Goal: Task Accomplishment & Management: Use online tool/utility

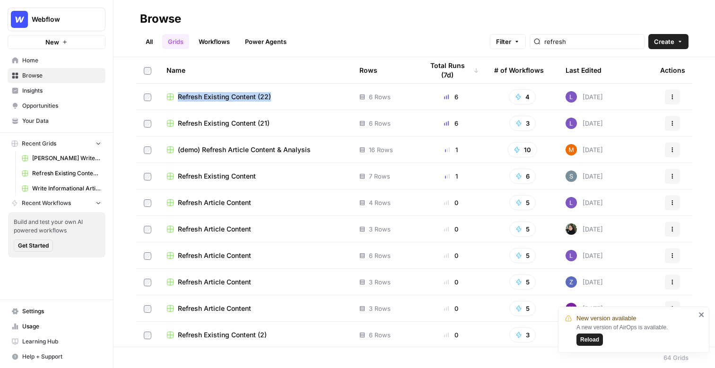
click at [585, 339] on span "Reload" at bounding box center [589, 340] width 19 height 9
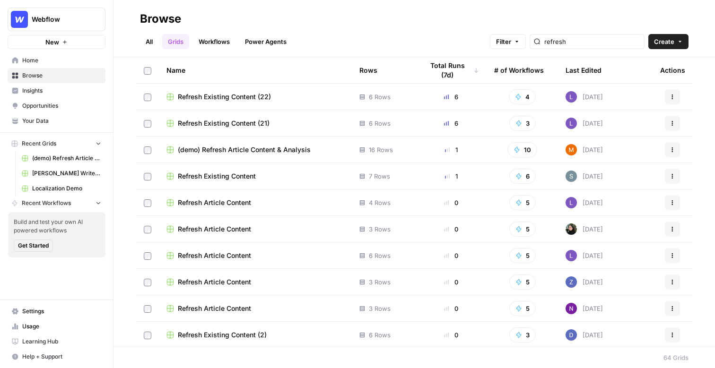
click at [48, 63] on span "Home" at bounding box center [61, 60] width 79 height 9
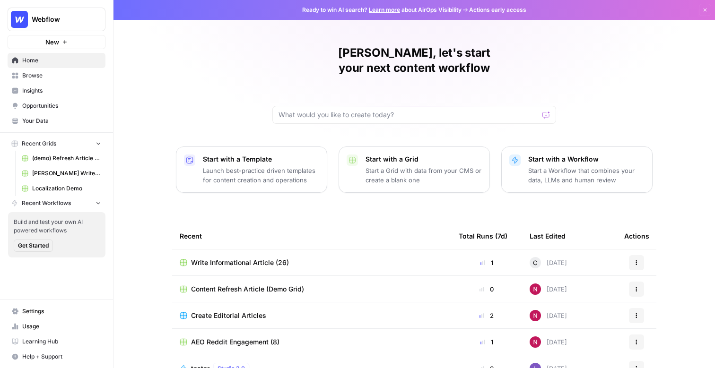
click at [69, 43] on button "New" at bounding box center [57, 42] width 98 height 14
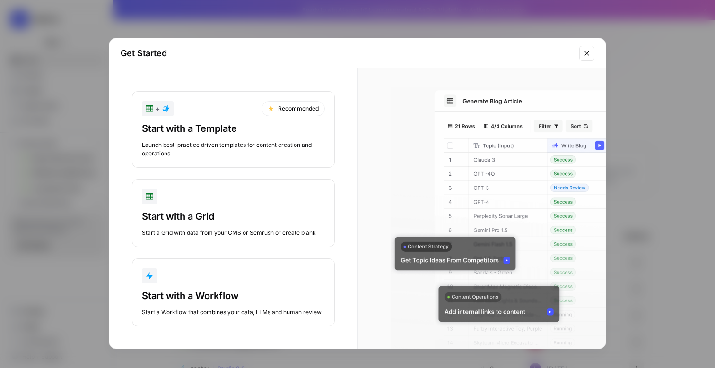
scroll to position [0, 0]
click at [205, 115] on div "+ Recommended" at bounding box center [233, 108] width 183 height 15
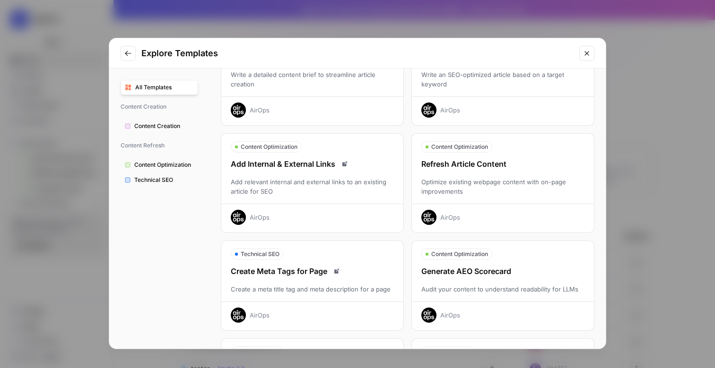
scroll to position [0, 0]
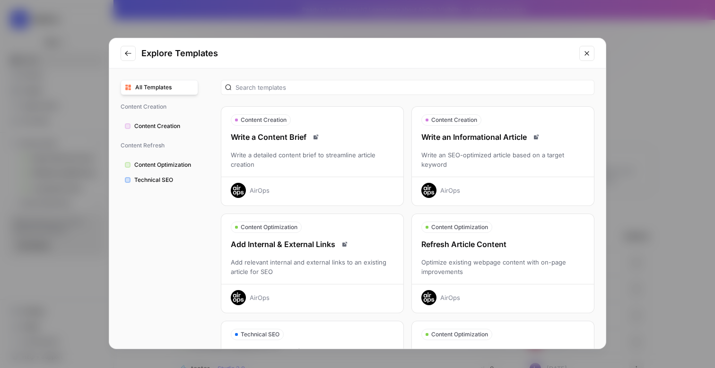
click at [484, 153] on div "Write an SEO-optimized article based on a target keyword" at bounding box center [503, 159] width 182 height 19
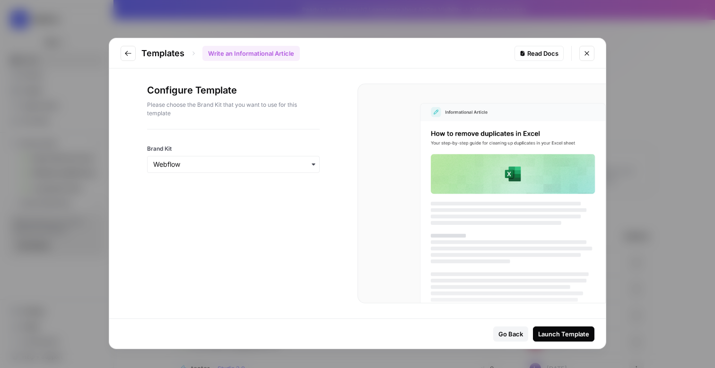
click at [555, 334] on div "Launch Template" at bounding box center [563, 334] width 51 height 9
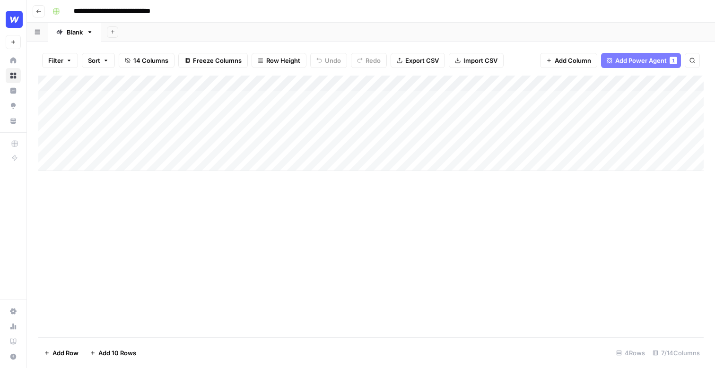
click at [269, 98] on div "Add Column" at bounding box center [370, 124] width 665 height 96
click at [330, 99] on div "Add Column" at bounding box center [370, 124] width 665 height 96
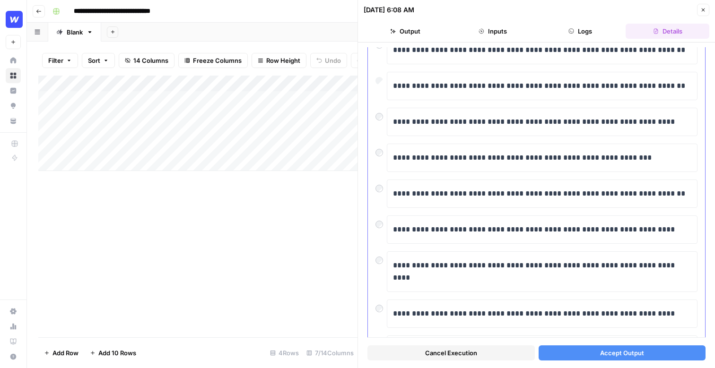
scroll to position [83, 0]
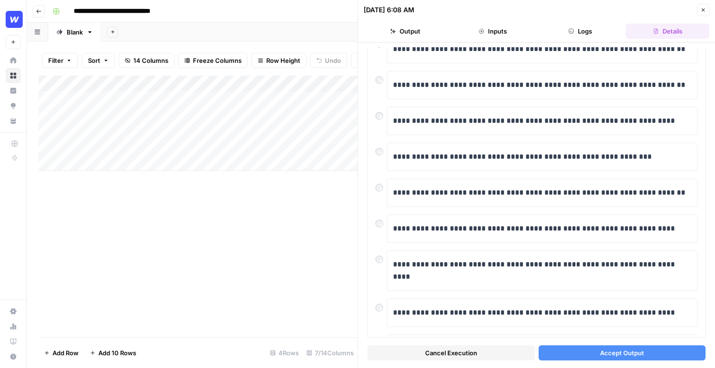
click at [622, 352] on span "Accept Output" at bounding box center [622, 352] width 44 height 9
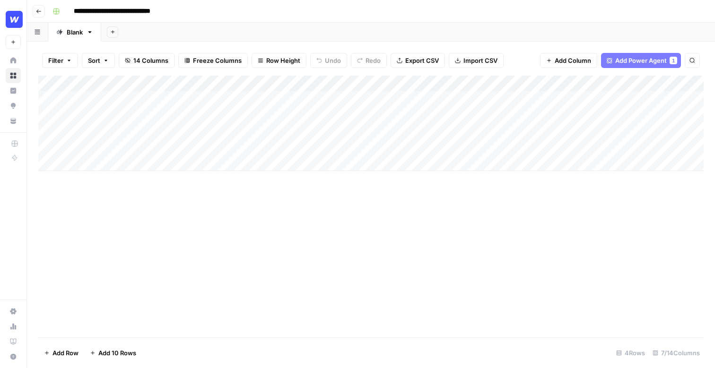
click at [319, 83] on div "Add Column" at bounding box center [370, 124] width 665 height 96
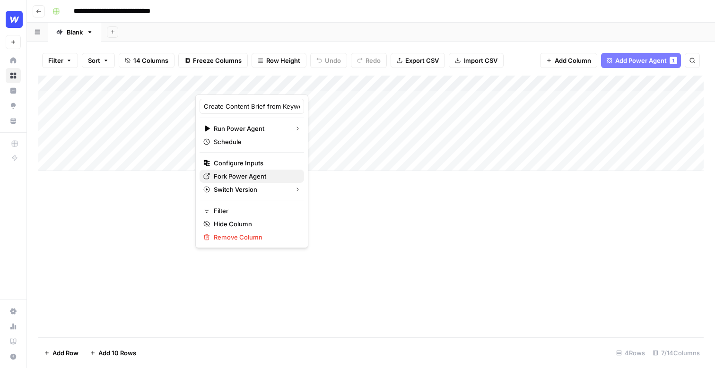
click at [251, 176] on span "Fork Power Agent" at bounding box center [255, 176] width 83 height 9
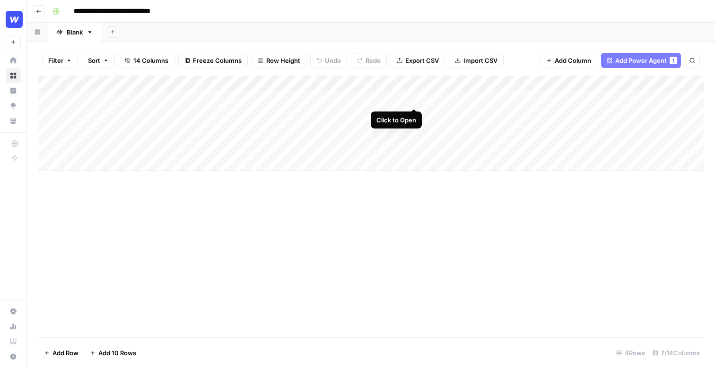
click at [416, 99] on div "Add Column" at bounding box center [370, 124] width 665 height 96
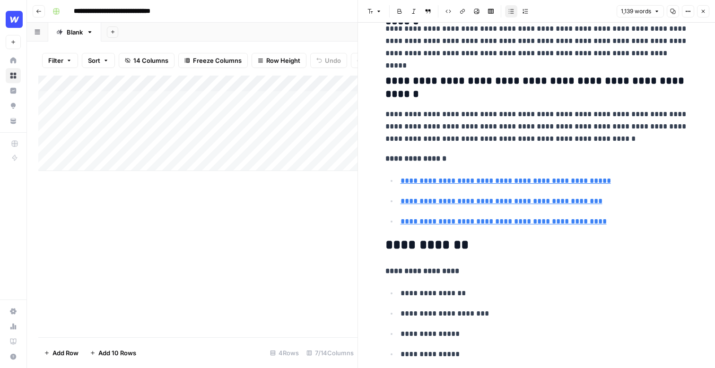
scroll to position [2751, 0]
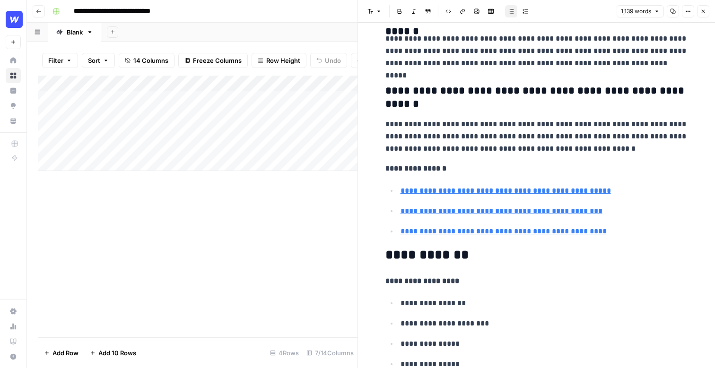
type input "https://aicontentfy.com/en/blog/advanced-techniques-for-building-high-performin…"
type input "https://www.devwerkz.com/blog/web-design-dev-demystified-what-exactly-goes-into…"
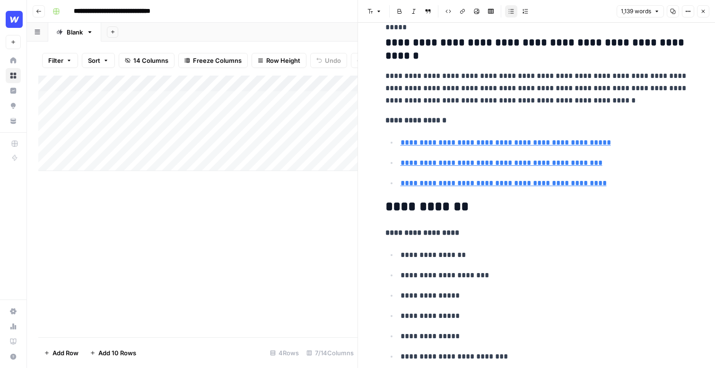
scroll to position [2802, 0]
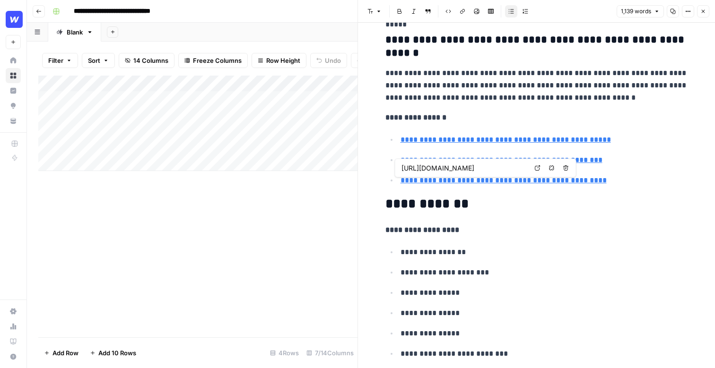
type input "https://www.devwerkz.com/blog/web-design-dev-demystified-what-exactly-goes-into…"
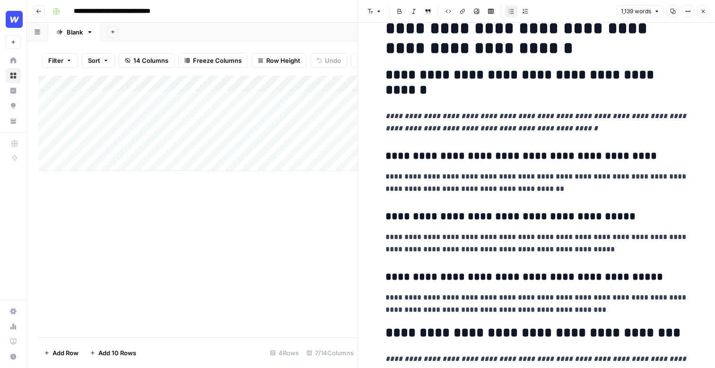
scroll to position [0, 0]
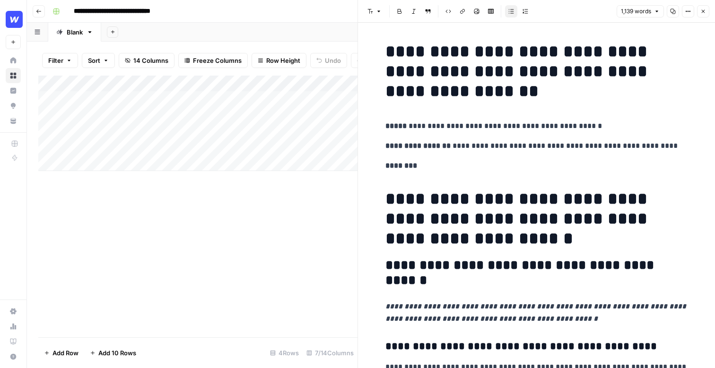
click at [704, 13] on icon "button" at bounding box center [703, 12] width 6 height 6
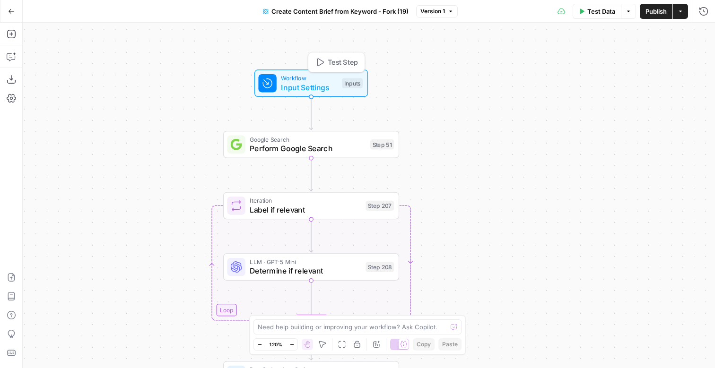
click at [311, 89] on span "Input Settings" at bounding box center [309, 87] width 56 height 11
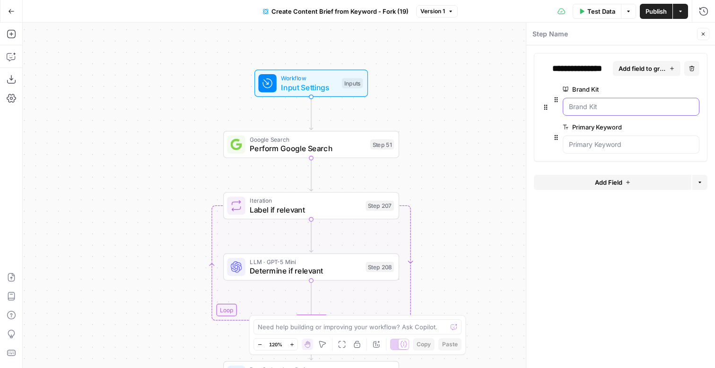
click at [600, 106] on Kit "Brand Kit" at bounding box center [631, 106] width 124 height 9
click at [495, 87] on div "Workflow Input Settings Inputs Google Search Perform Google Search Step 51 Loop…" at bounding box center [369, 196] width 692 height 346
click at [704, 32] on icon "button" at bounding box center [703, 34] width 6 height 6
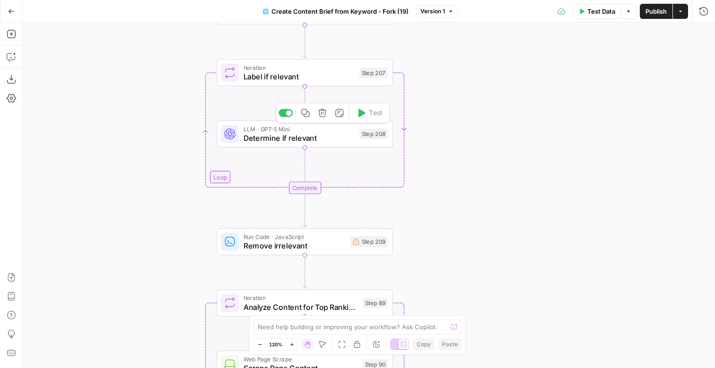
click at [324, 140] on span "Determine if relevant" at bounding box center [298, 137] width 111 height 11
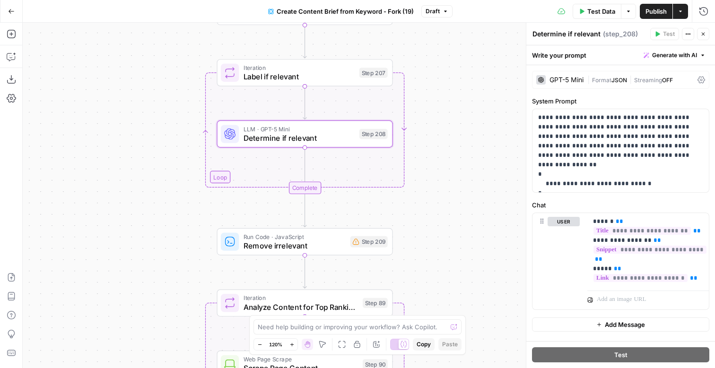
click at [702, 36] on icon "button" at bounding box center [703, 34] width 6 height 6
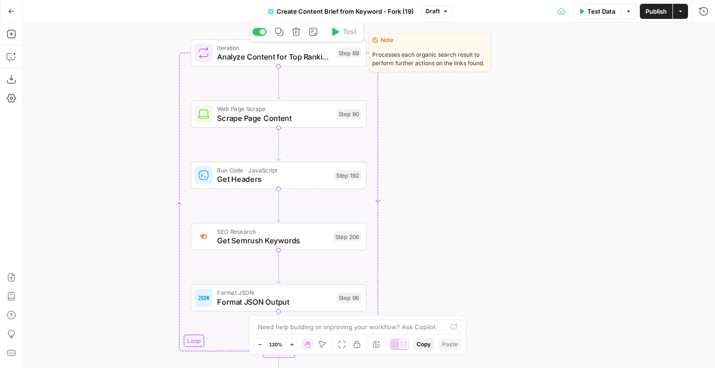
click at [294, 59] on span "Analyze Content for Top Ranking Pages" at bounding box center [274, 56] width 114 height 11
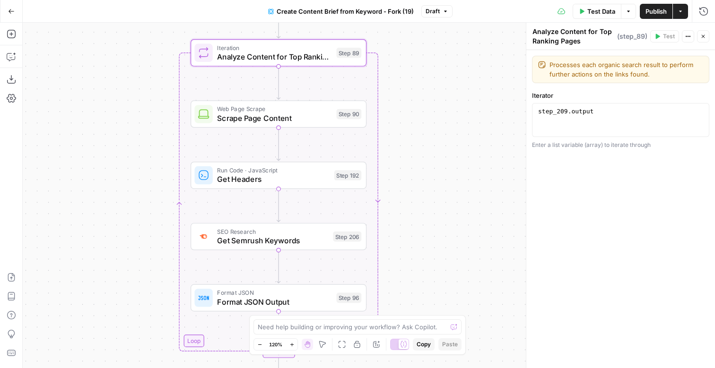
click at [706, 35] on button "Close" at bounding box center [703, 36] width 12 height 12
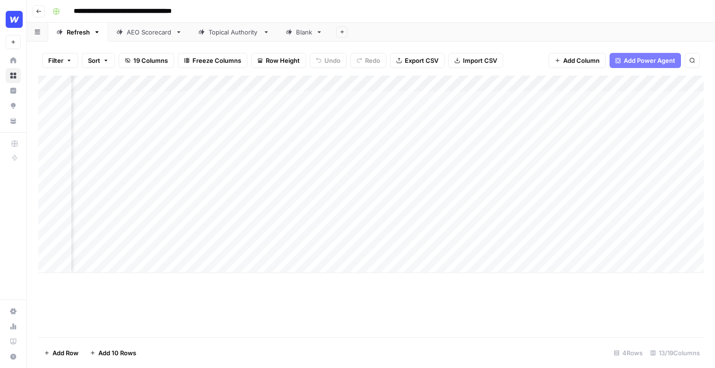
scroll to position [0, 130]
click at [517, 96] on div "Add Column" at bounding box center [370, 175] width 665 height 198
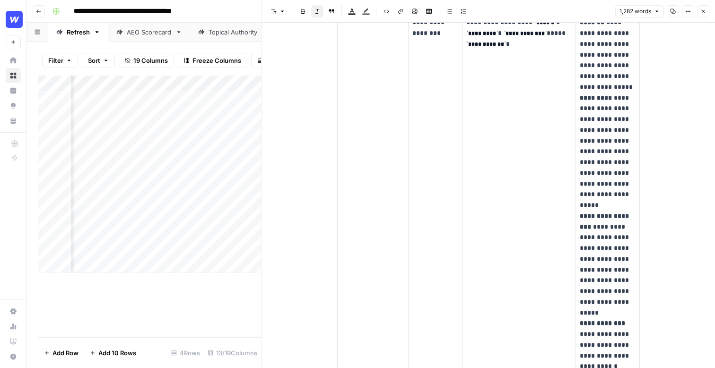
scroll to position [843, 0]
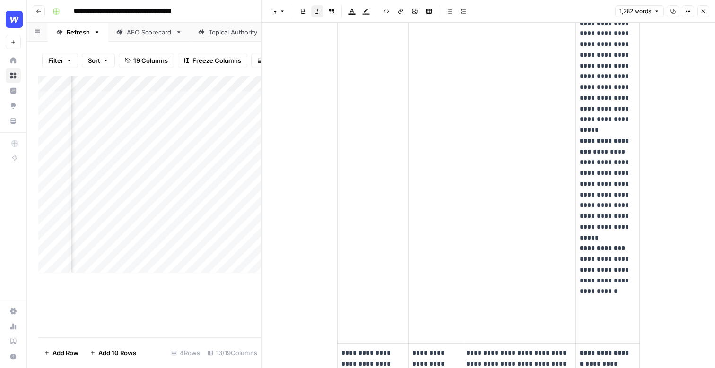
click at [705, 10] on icon "button" at bounding box center [703, 12] width 6 height 6
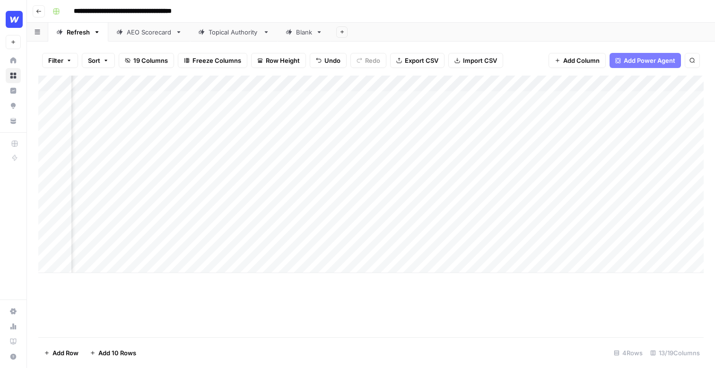
scroll to position [0, 311]
click at [593, 96] on div "Add Column" at bounding box center [370, 175] width 665 height 198
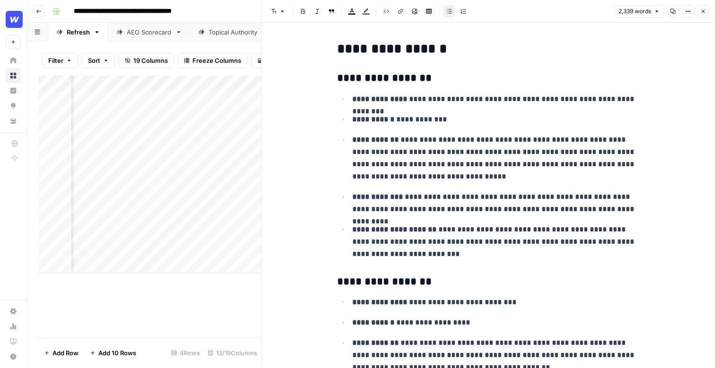
click at [249, 13] on div "**********" at bounding box center [377, 11] width 657 height 15
click at [701, 16] on button "Close" at bounding box center [703, 11] width 12 height 12
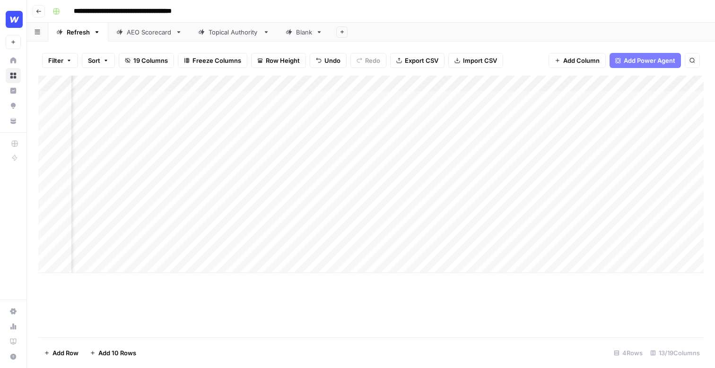
scroll to position [0, 429]
